Goal: Transaction & Acquisition: Register for event/course

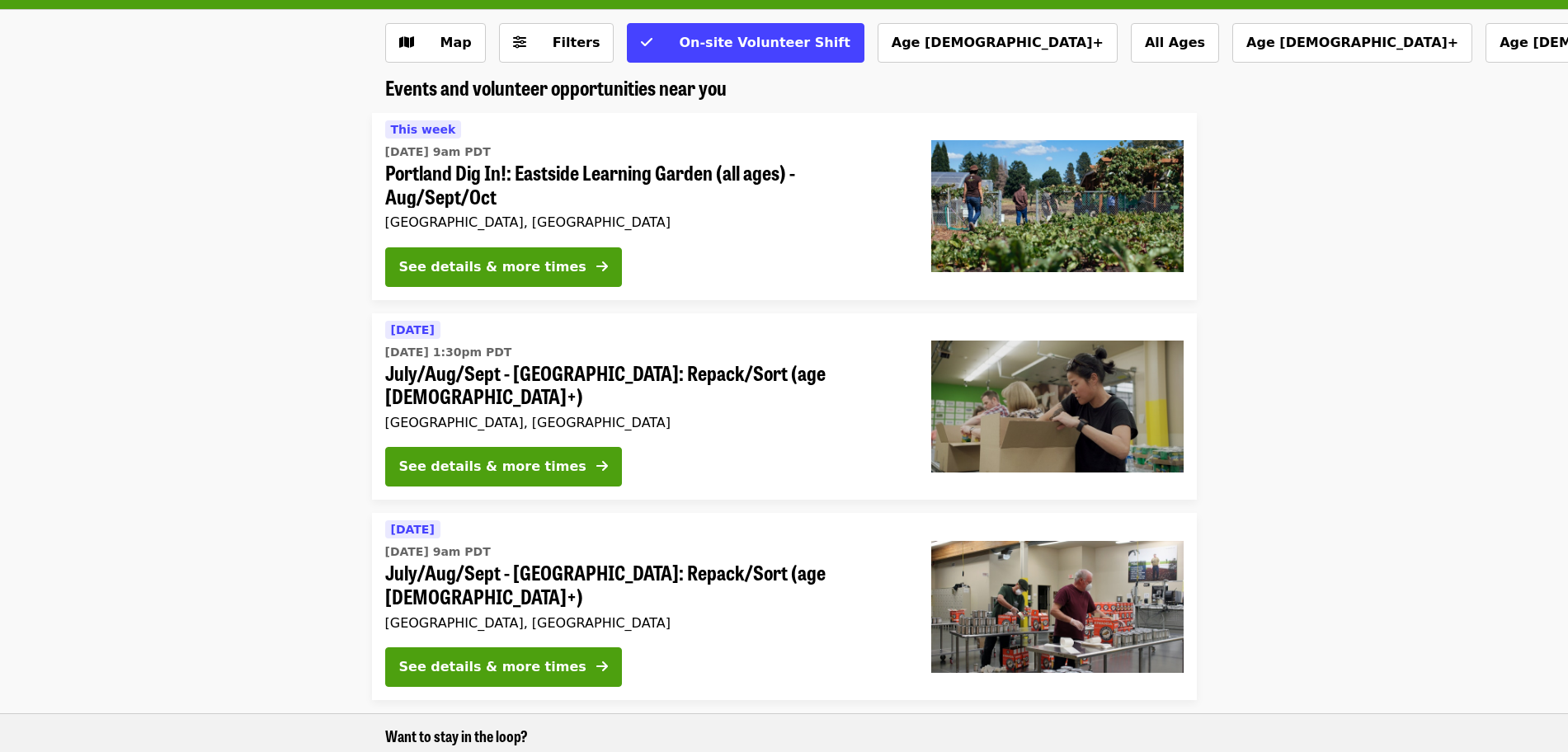
scroll to position [78, 0]
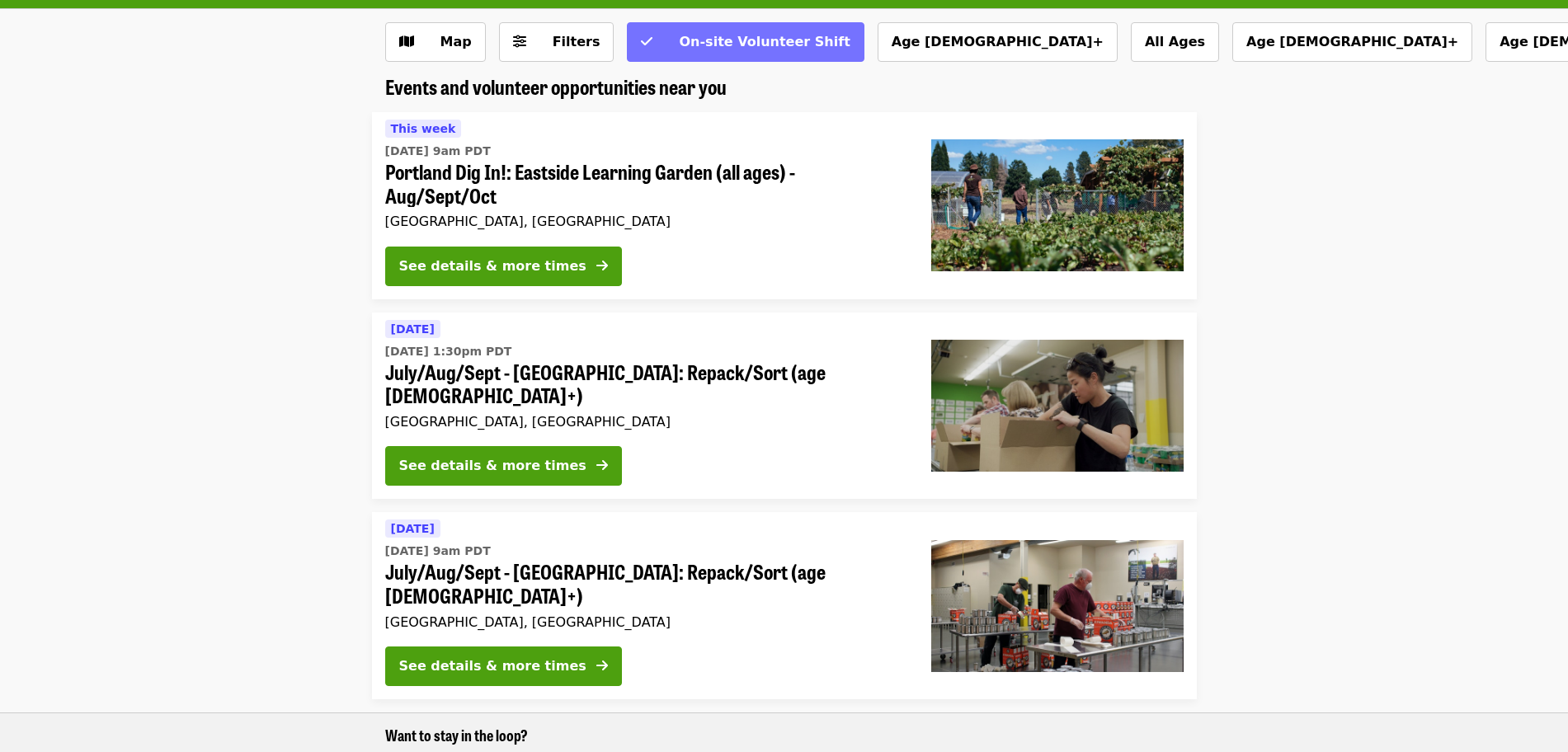
click at [695, 49] on span "On-site Volunteer Shift" at bounding box center [764, 41] width 171 height 16
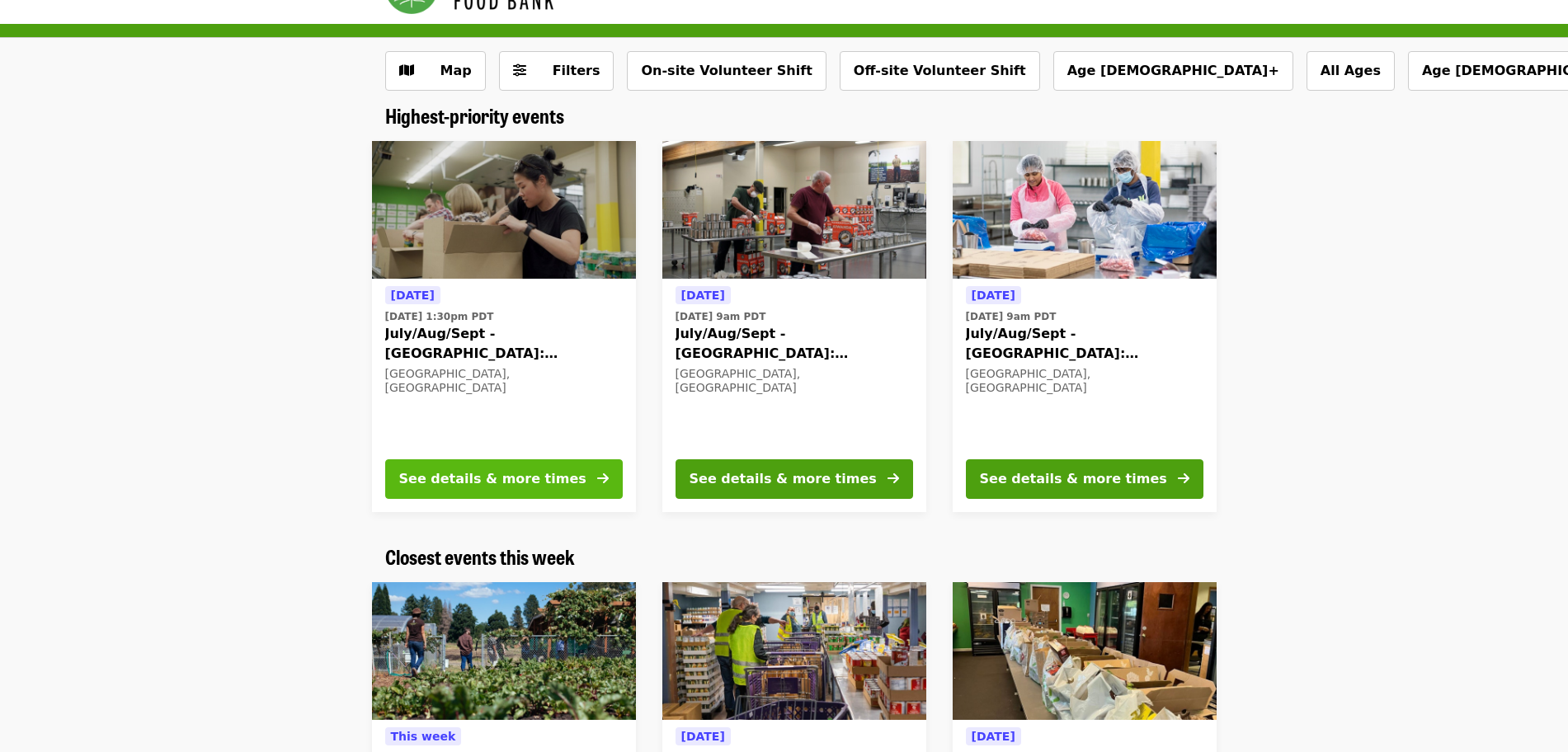
scroll to position [50, 0]
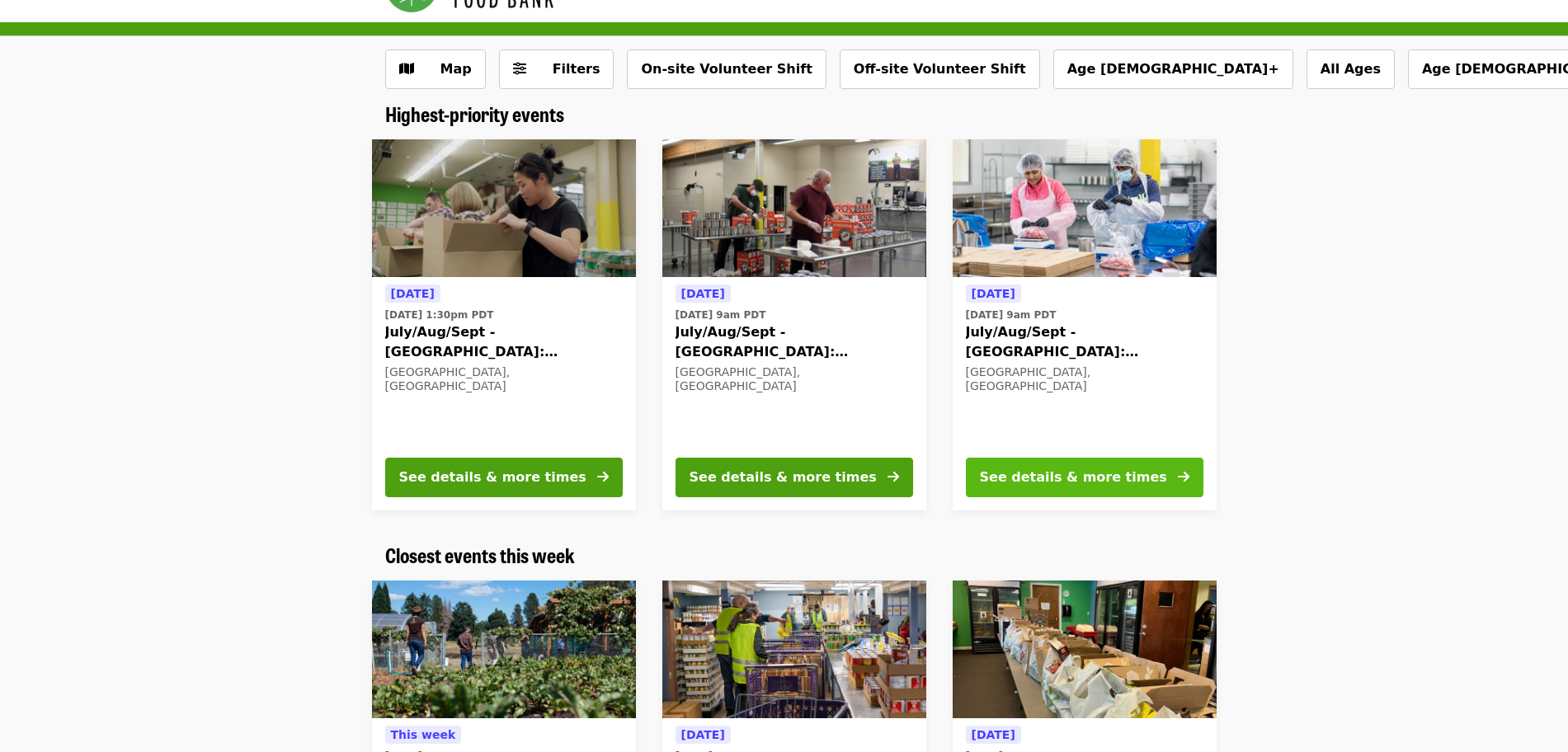
click at [1035, 475] on div "See details & more times" at bounding box center [1073, 478] width 187 height 20
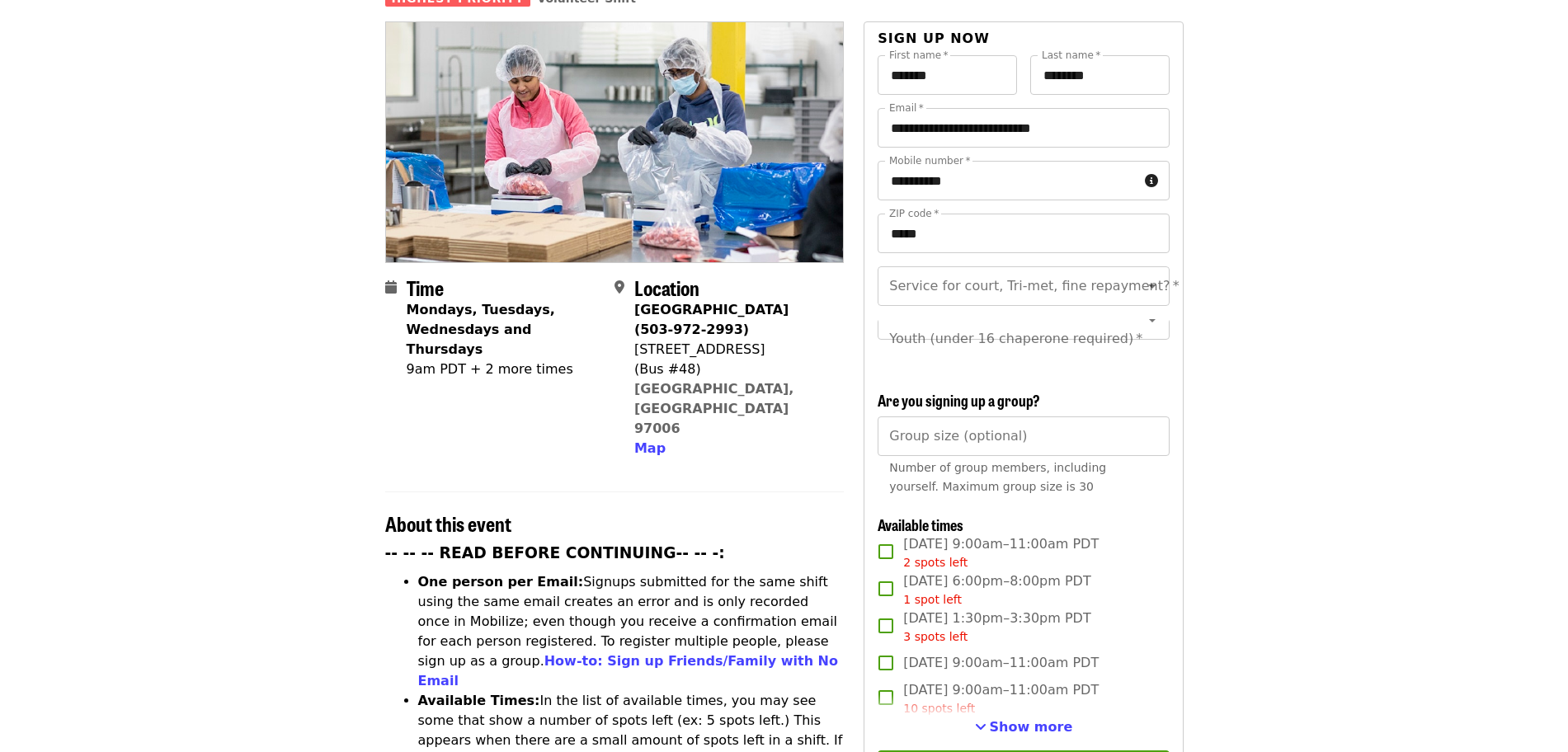
scroll to position [386, 0]
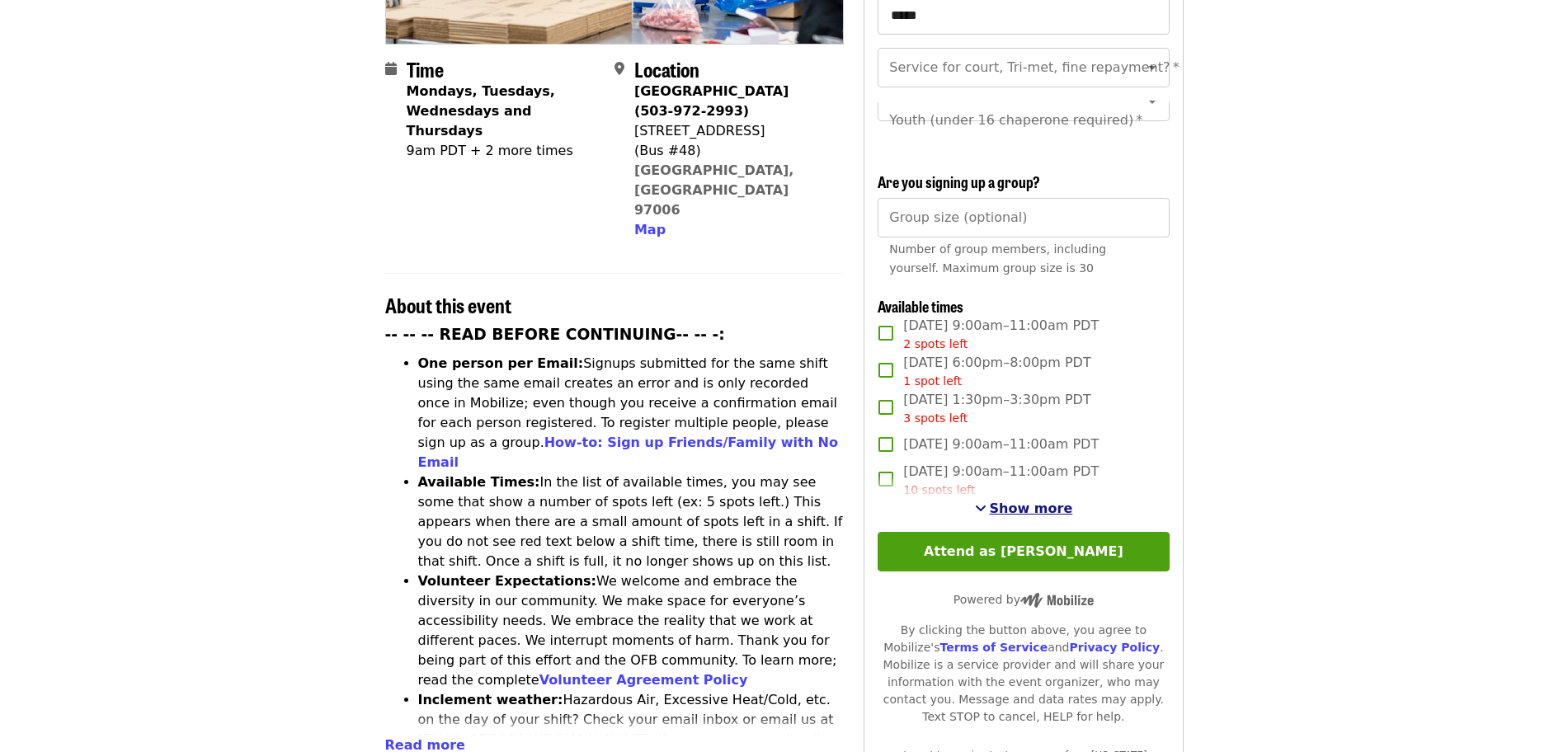
click at [1012, 509] on span "Show more" at bounding box center [1031, 508] width 83 height 16
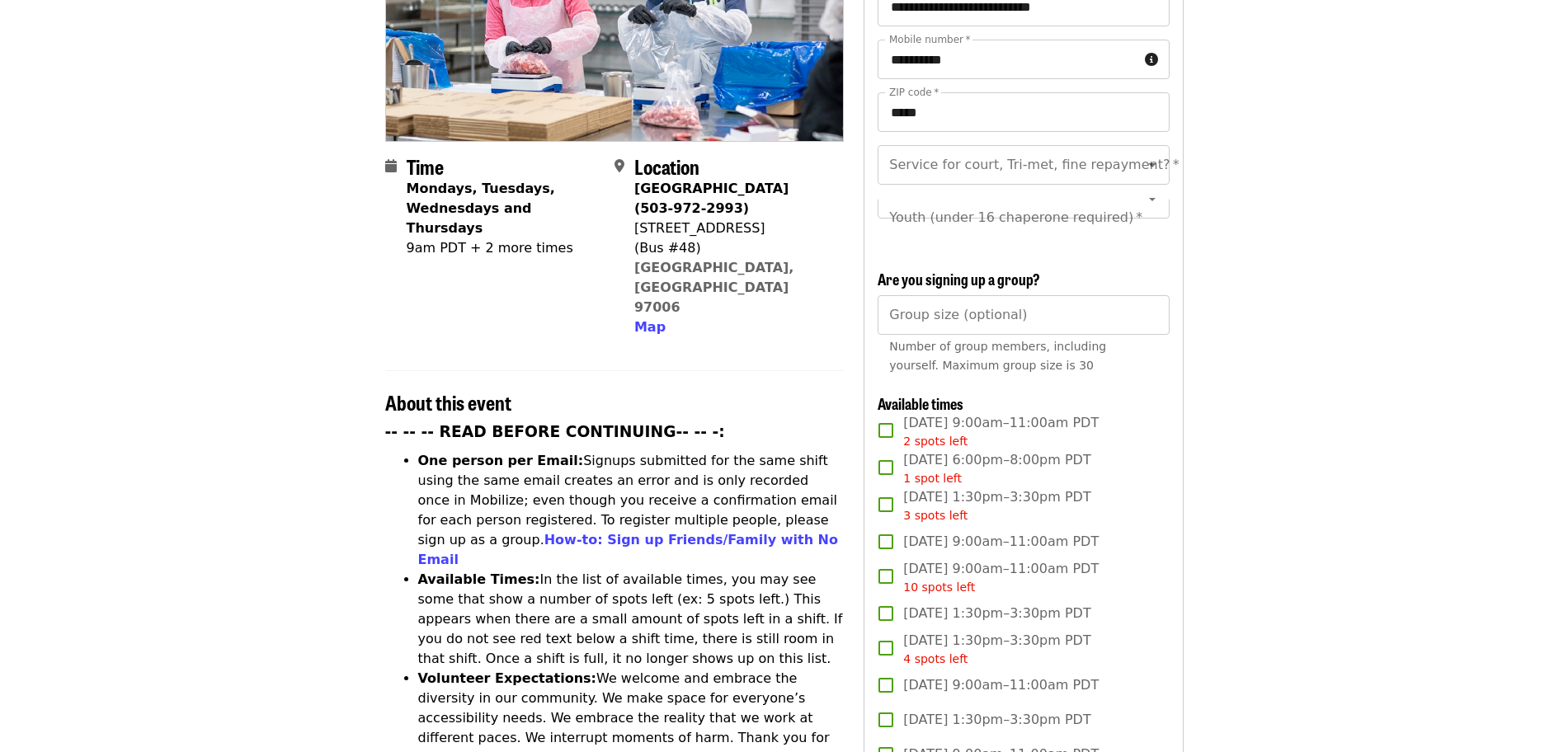
scroll to position [291, 0]
click at [969, 318] on input "Group size (optional)" at bounding box center [1023, 313] width 291 height 39
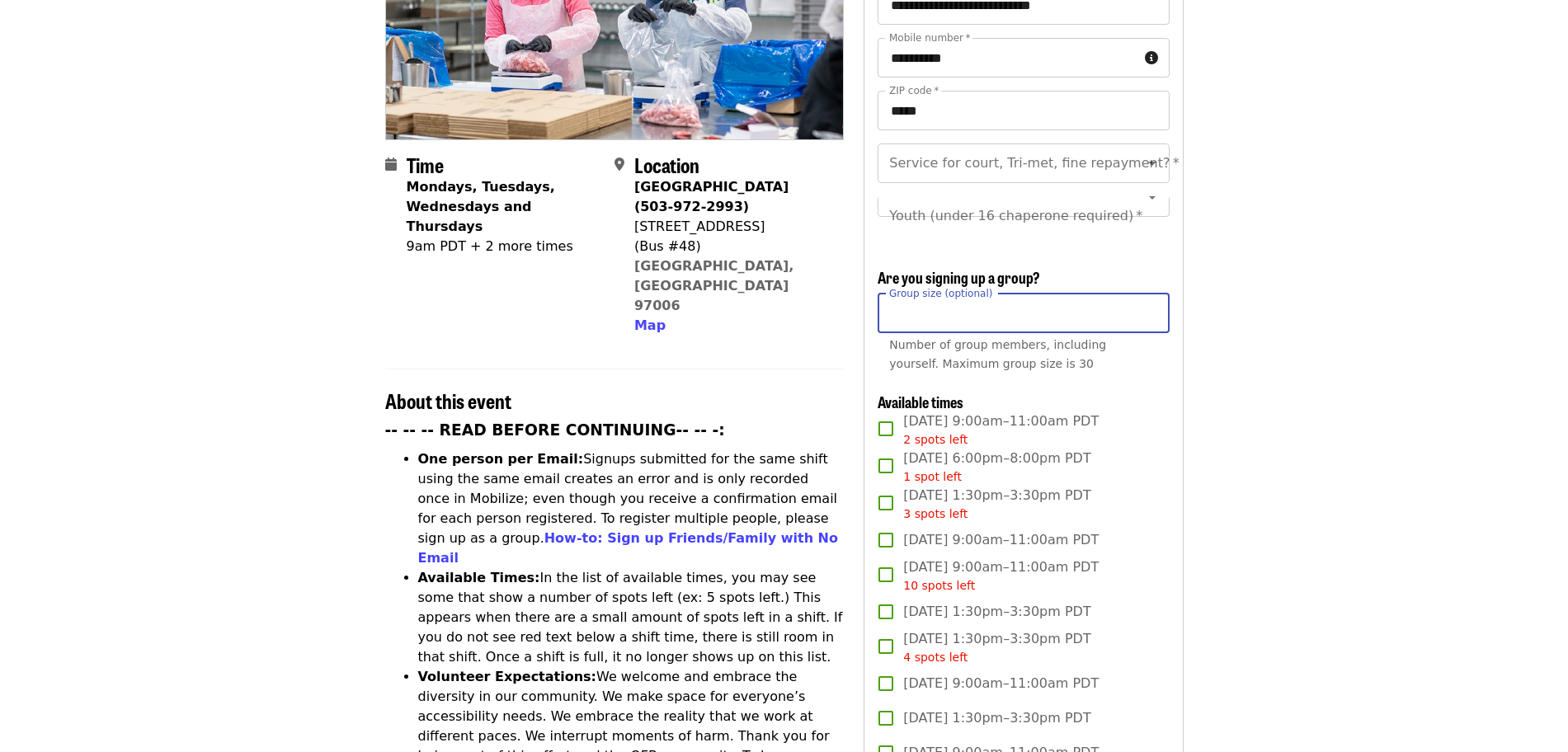
type input "*"
